Goal: Information Seeking & Learning: Learn about a topic

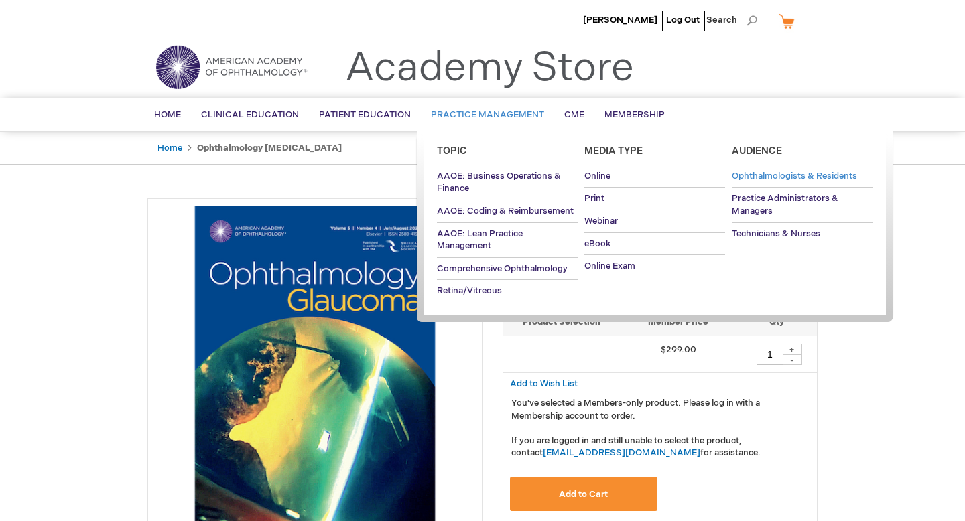
click at [770, 178] on span "Ophthalmologists & Residents" at bounding box center [794, 176] width 125 height 11
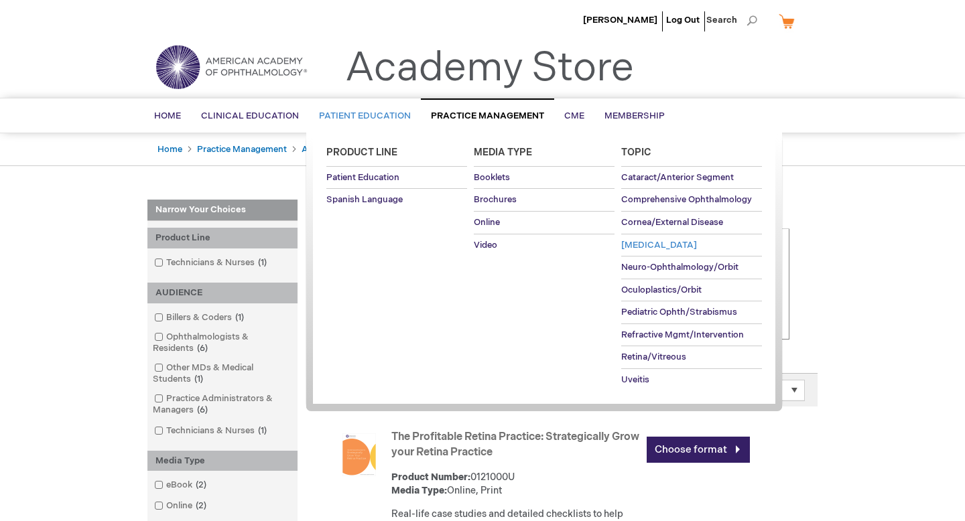
click at [645, 246] on span "[MEDICAL_DATA]" at bounding box center [659, 245] width 76 height 11
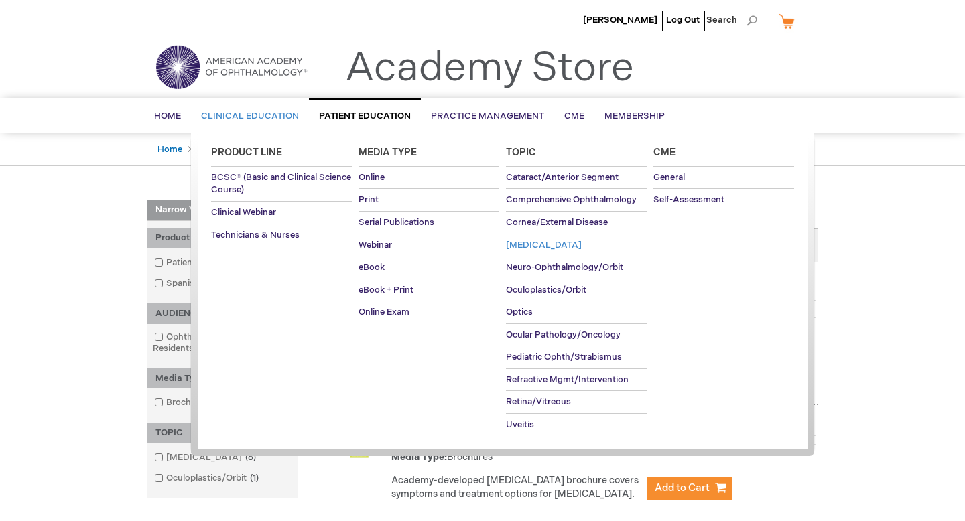
click at [521, 245] on span "[MEDICAL_DATA]" at bounding box center [544, 245] width 76 height 11
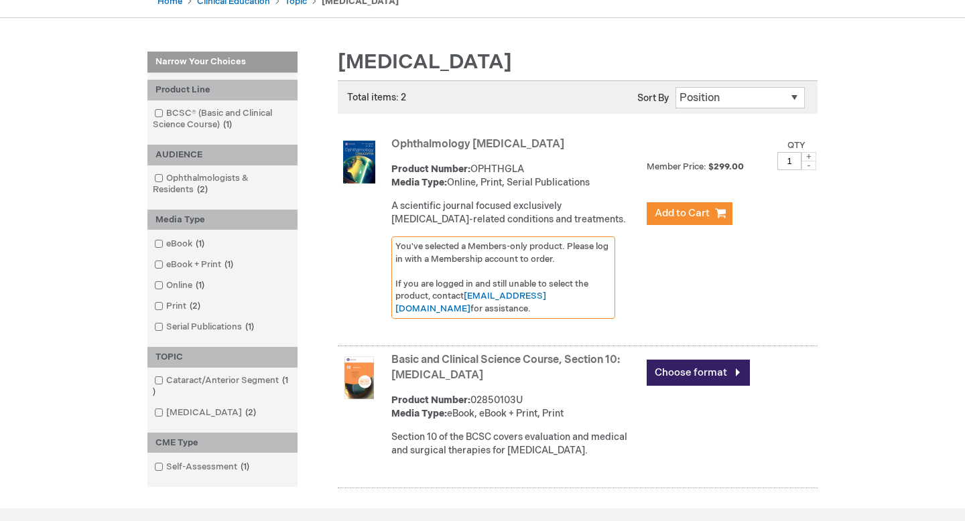
scroll to position [150, 0]
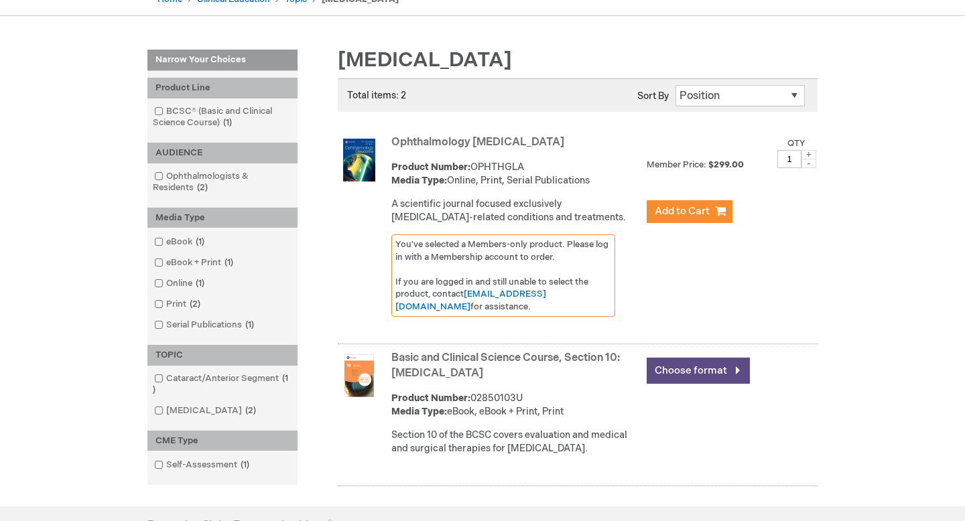
click at [695, 372] on link "Choose format" at bounding box center [698, 371] width 103 height 26
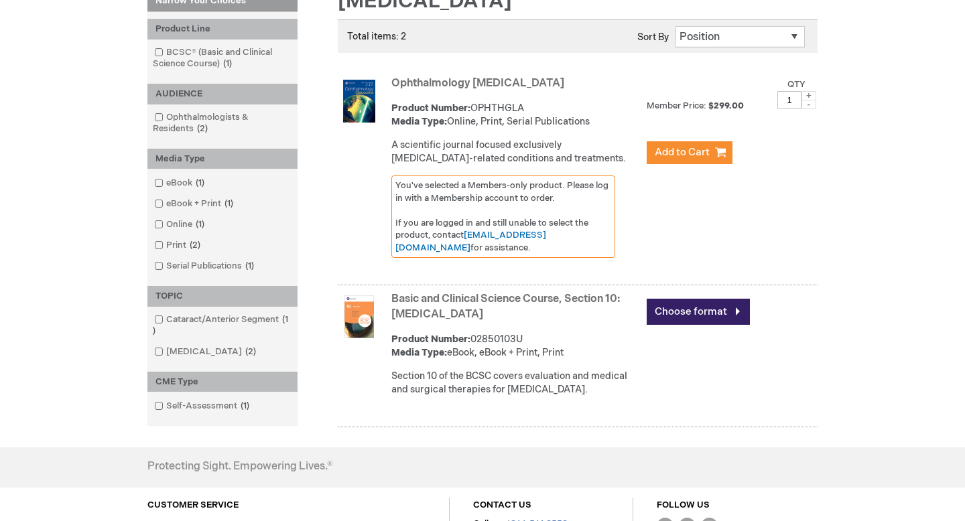
scroll to position [212, 0]
